Goal: Check status: Check status

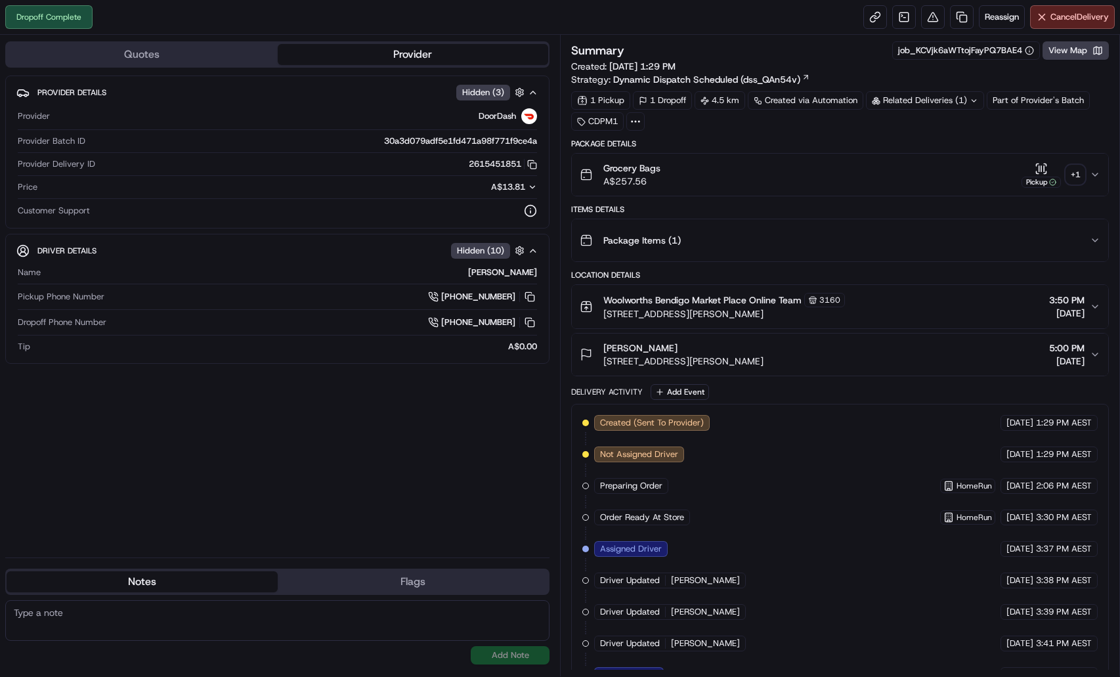
click at [934, 107] on div "Related Deliveries (1)" at bounding box center [925, 100] width 118 height 18
click at [950, 158] on span "269401954" at bounding box center [949, 153] width 47 height 12
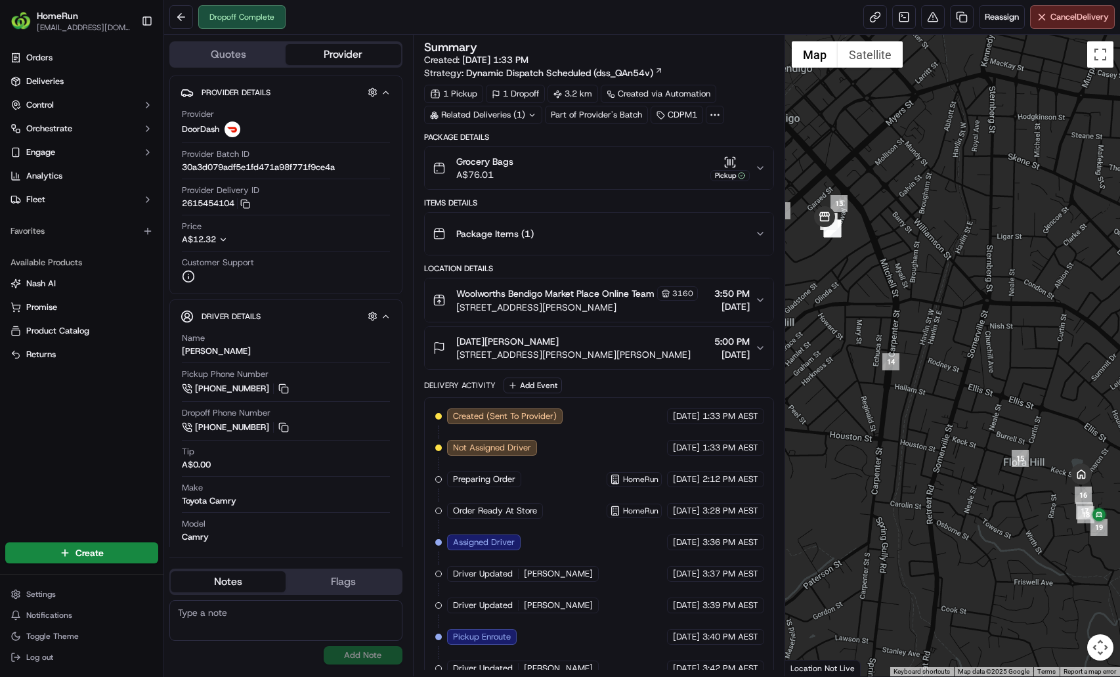
click at [765, 171] on icon "button" at bounding box center [760, 168] width 11 height 11
